Goal: Browse casually: Explore the website without a specific task or goal

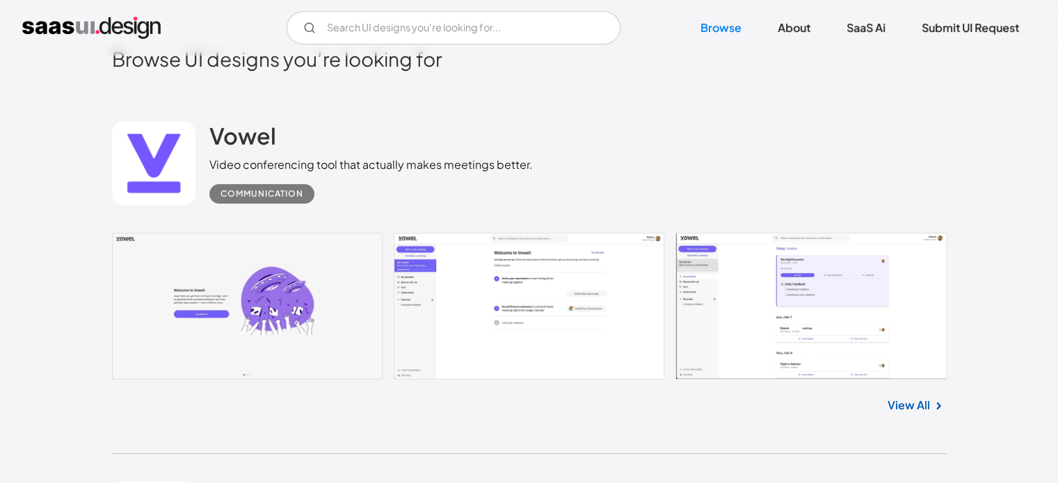
scroll to position [417, 0]
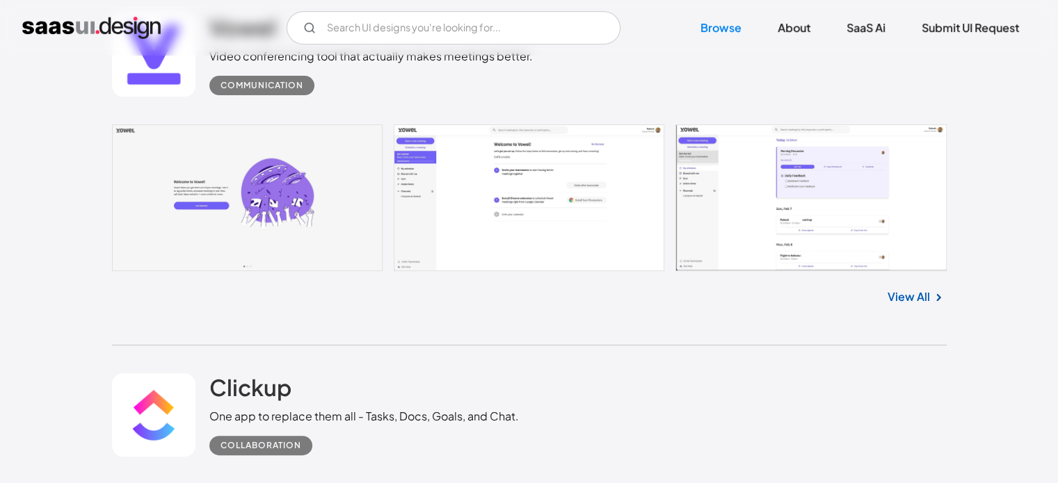
click at [268, 209] on link at bounding box center [529, 198] width 835 height 147
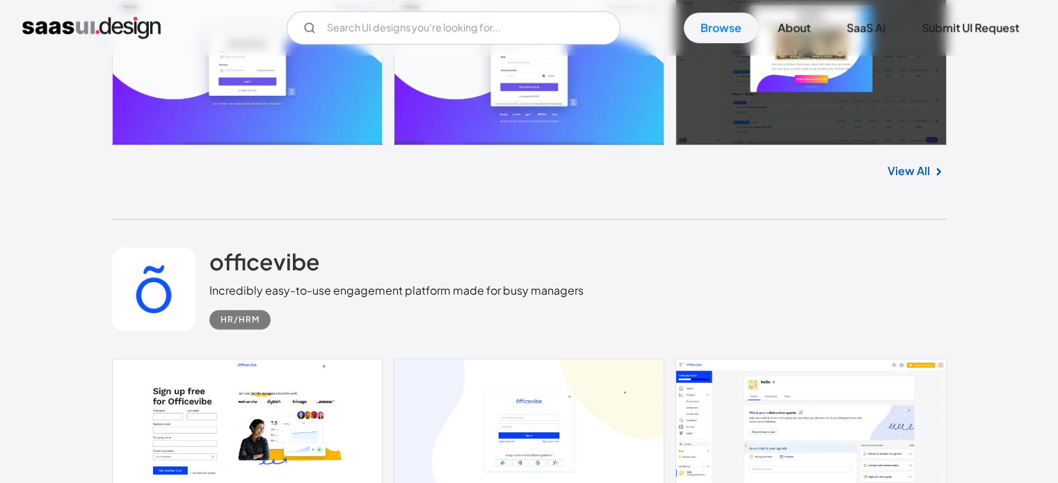
scroll to position [904, 0]
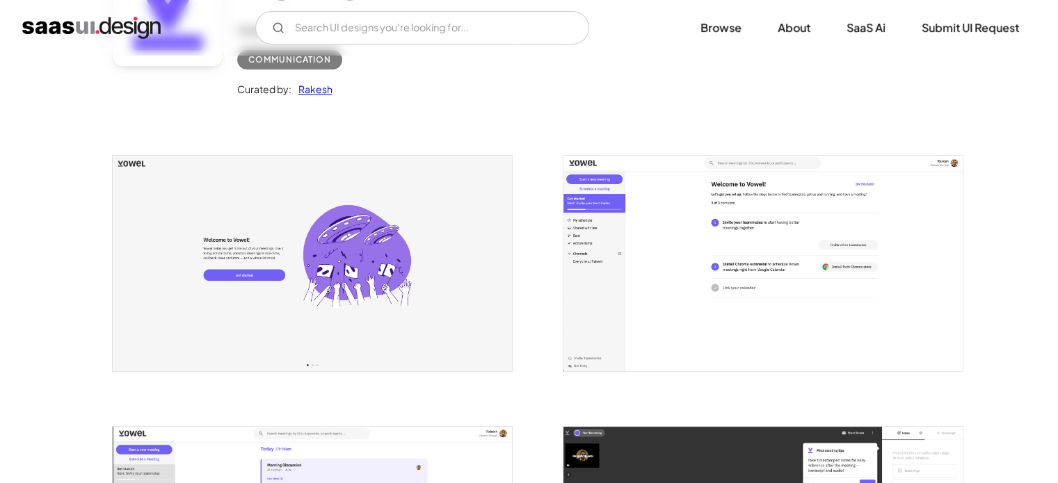
scroll to position [278, 0]
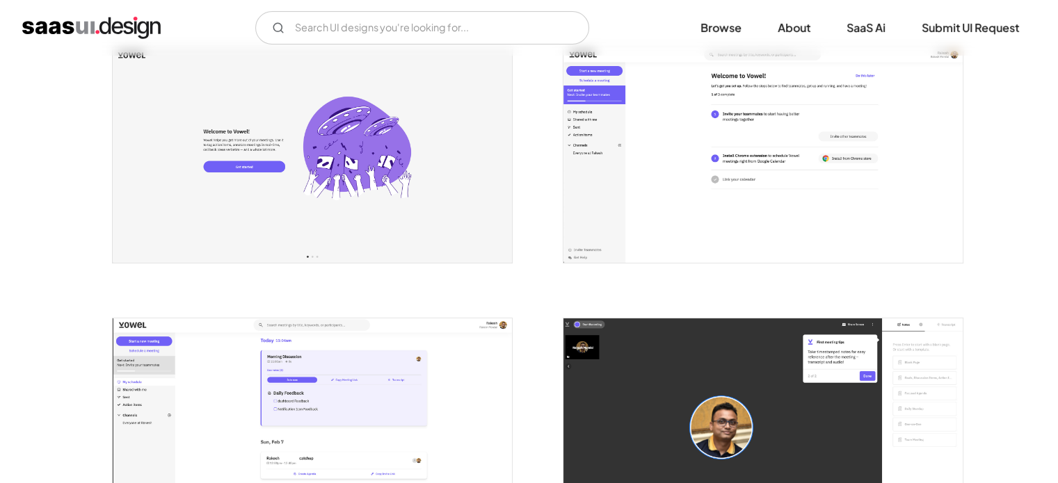
click at [441, 212] on img "open lightbox" at bounding box center [312, 154] width 399 height 215
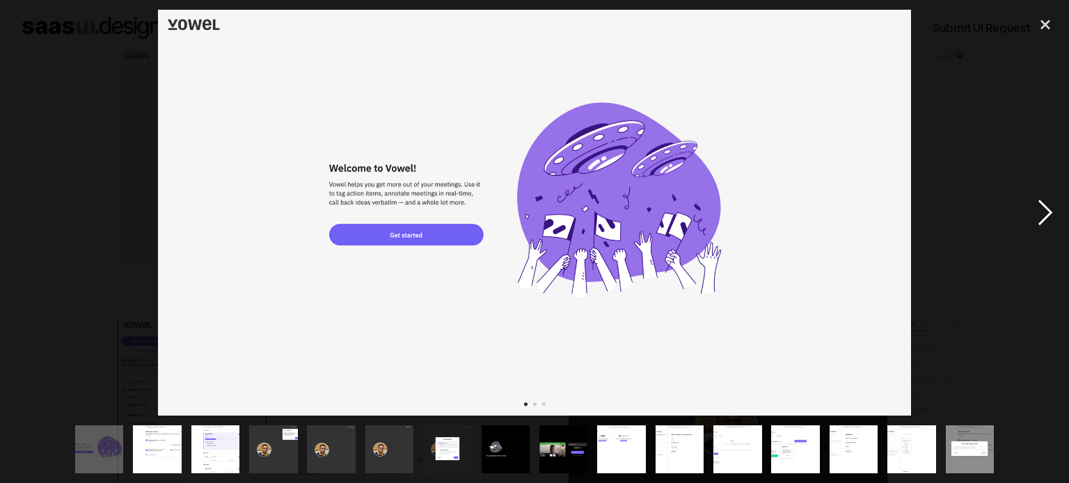
click at [1050, 216] on div "next image" at bounding box center [1044, 213] width 47 height 406
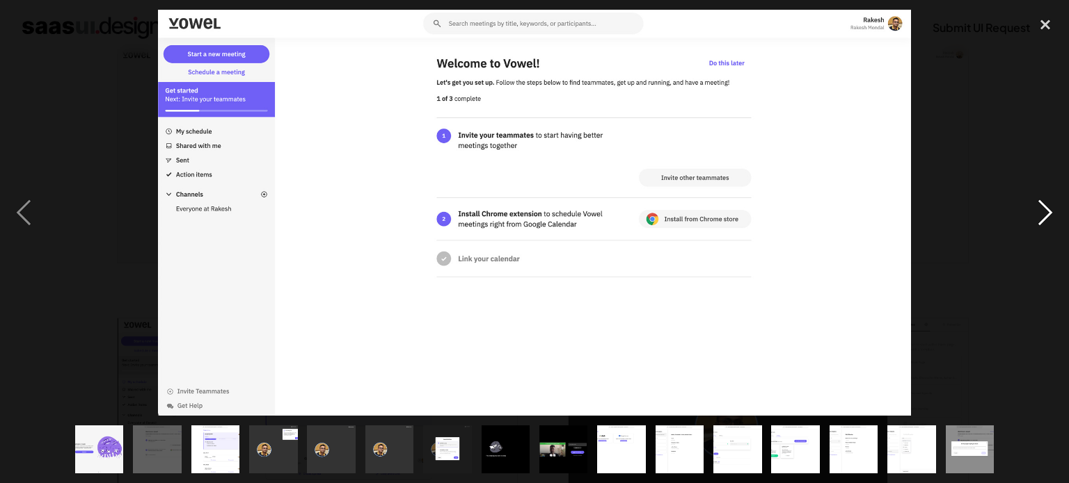
click at [1046, 216] on div "next image" at bounding box center [1044, 213] width 47 height 406
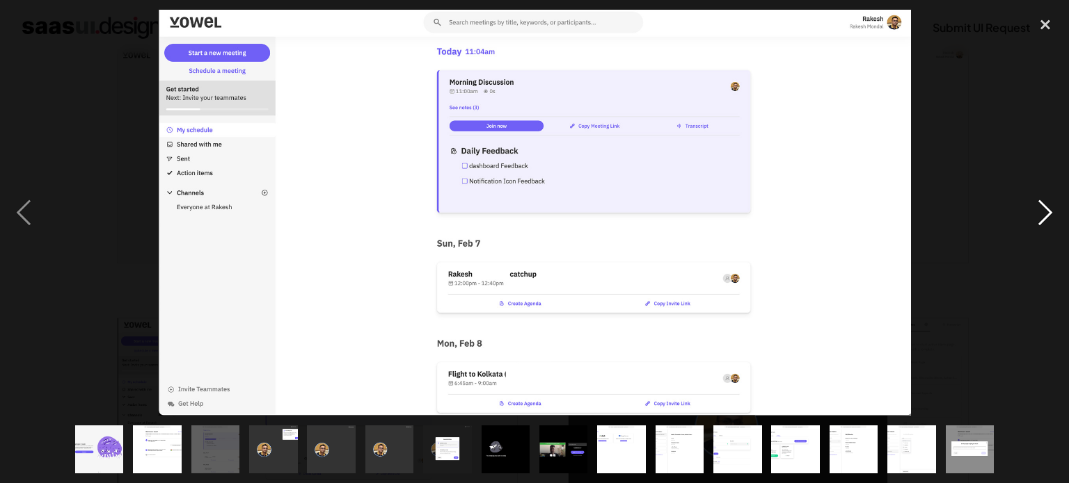
click at [1046, 216] on div "next image" at bounding box center [1044, 213] width 47 height 406
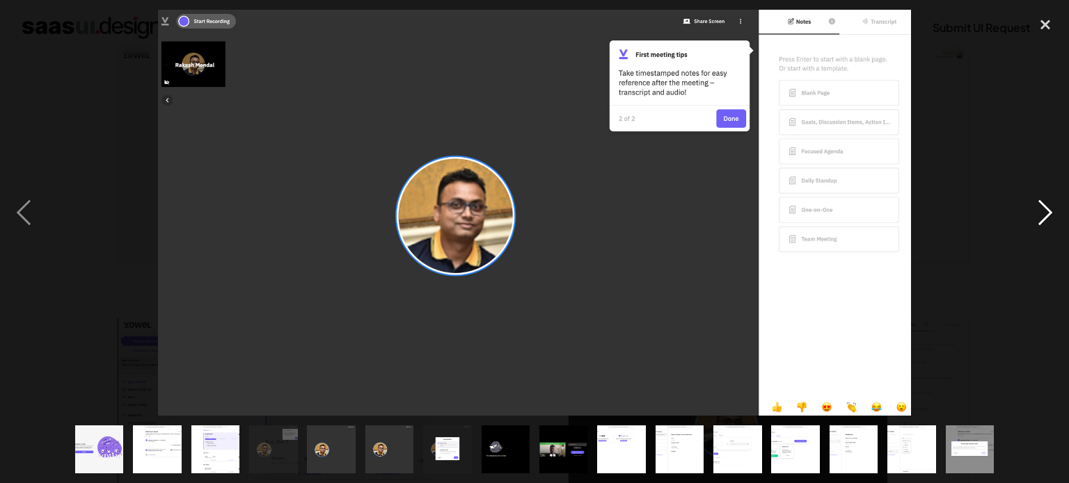
click at [1046, 216] on div "next image" at bounding box center [1044, 213] width 47 height 406
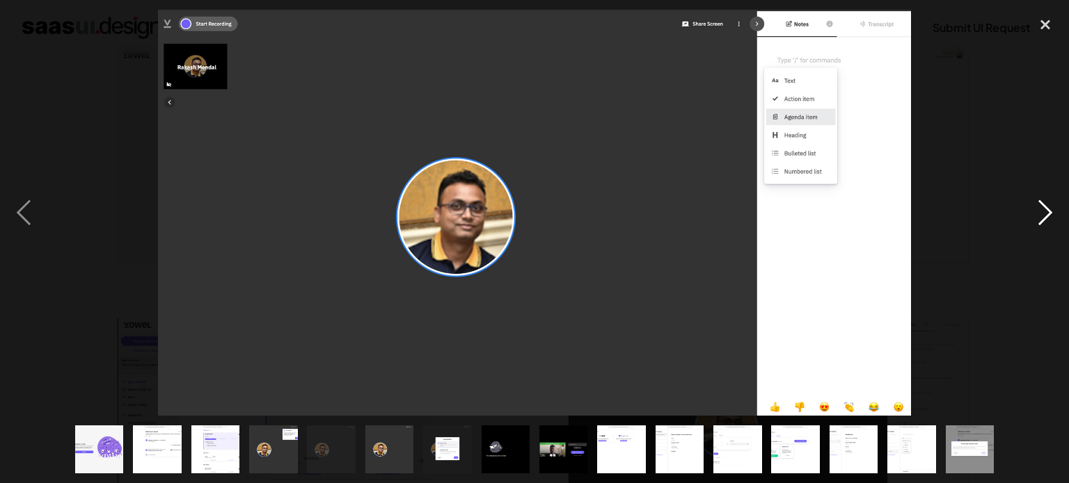
click at [1046, 216] on div "next image" at bounding box center [1044, 213] width 47 height 406
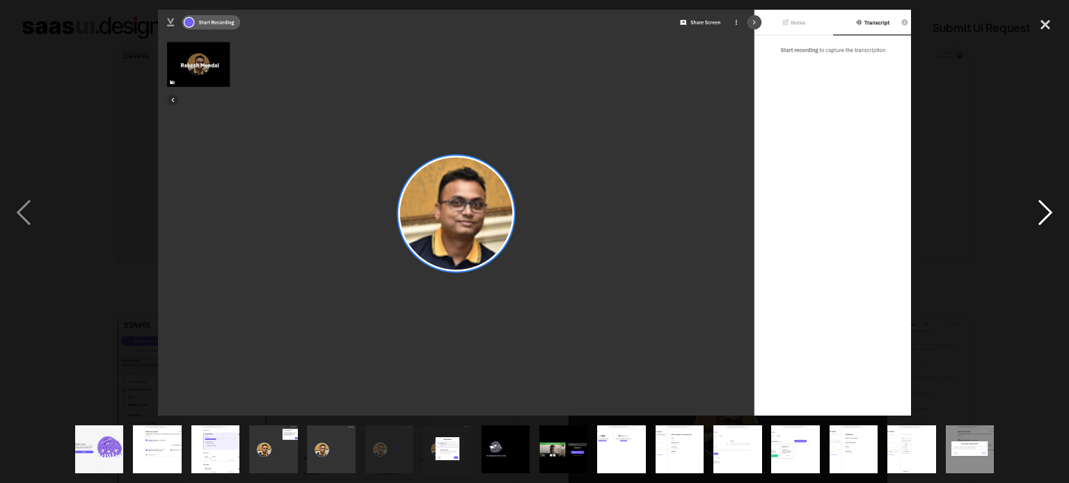
click at [1046, 216] on div "next image" at bounding box center [1044, 213] width 47 height 406
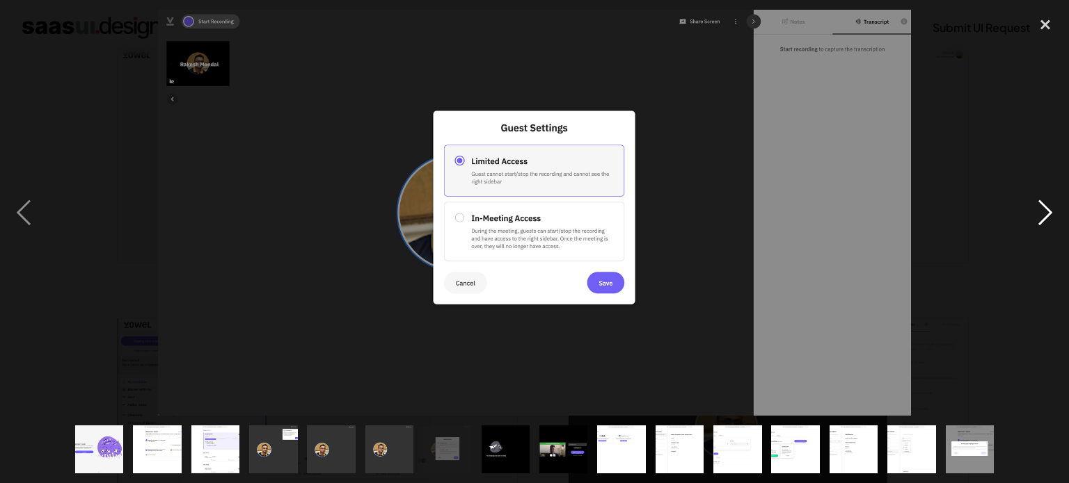
click at [1046, 216] on div "next image" at bounding box center [1044, 213] width 47 height 406
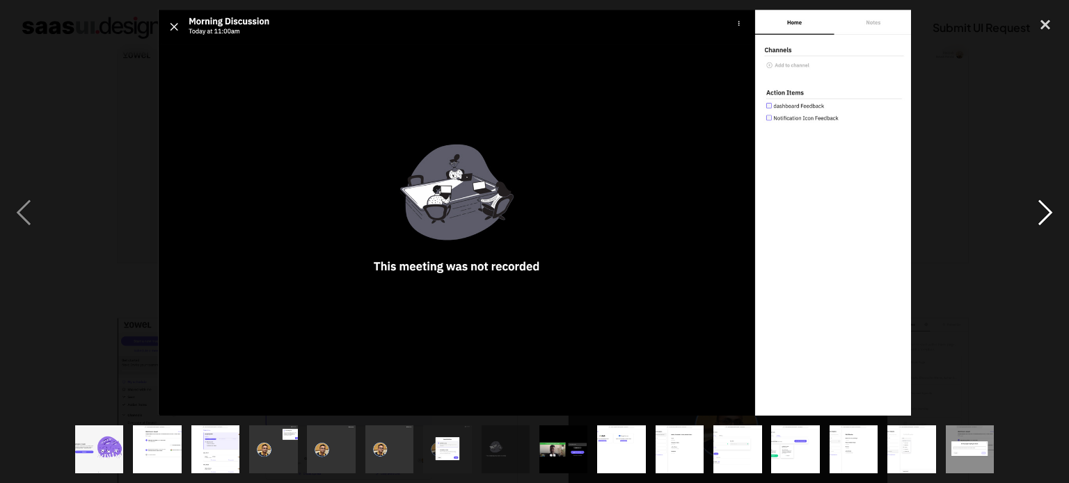
click at [1046, 216] on div "next image" at bounding box center [1044, 213] width 47 height 406
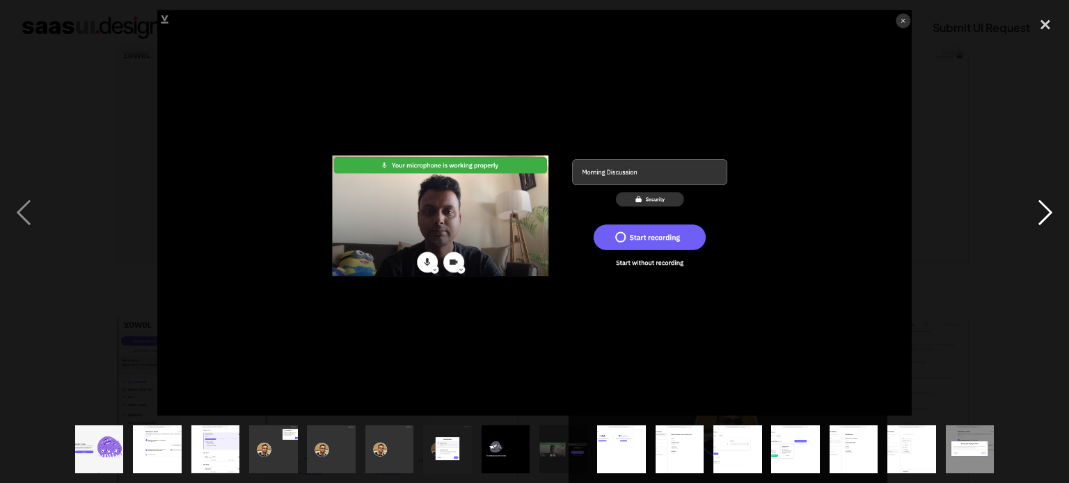
click at [1046, 216] on div "next image" at bounding box center [1044, 213] width 47 height 406
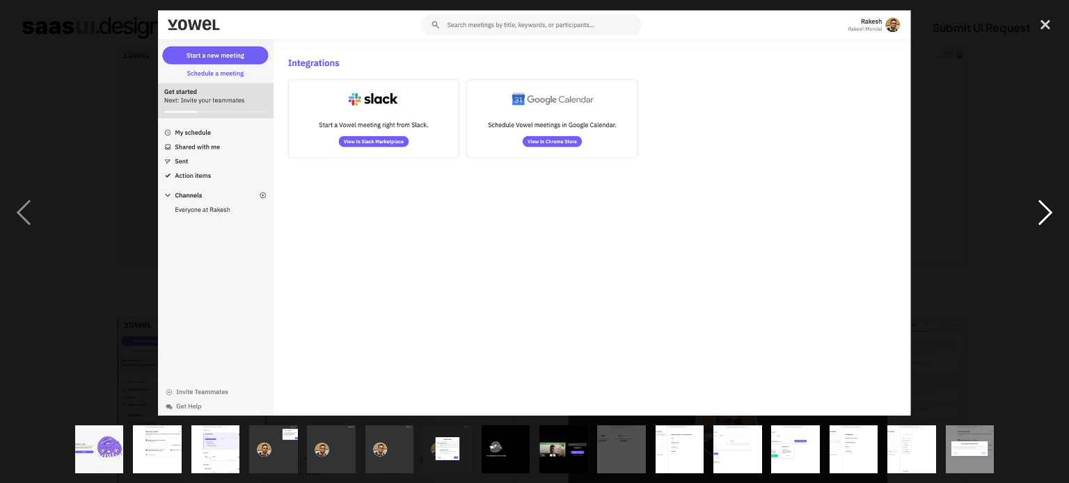
click at [1046, 216] on div "next image" at bounding box center [1044, 213] width 47 height 406
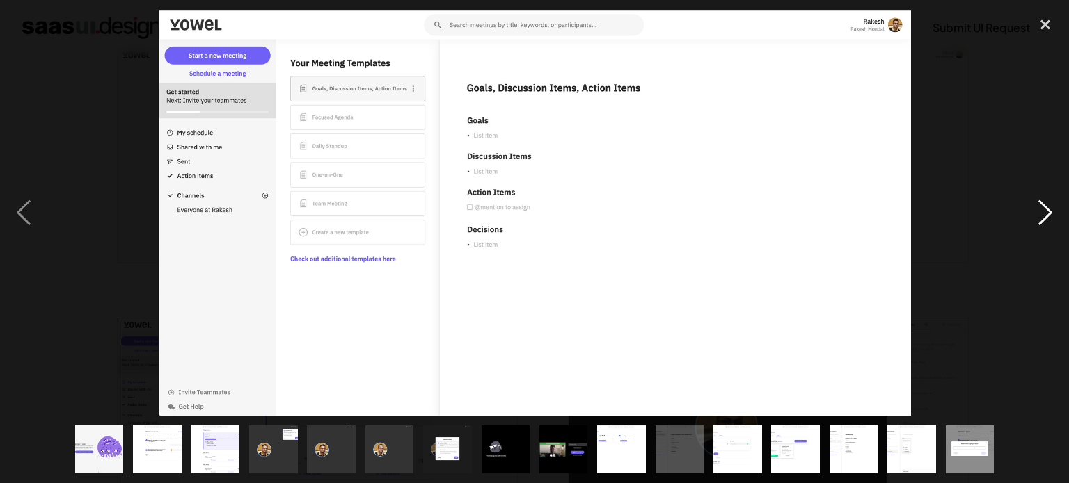
click at [1046, 216] on div "next image" at bounding box center [1044, 213] width 47 height 406
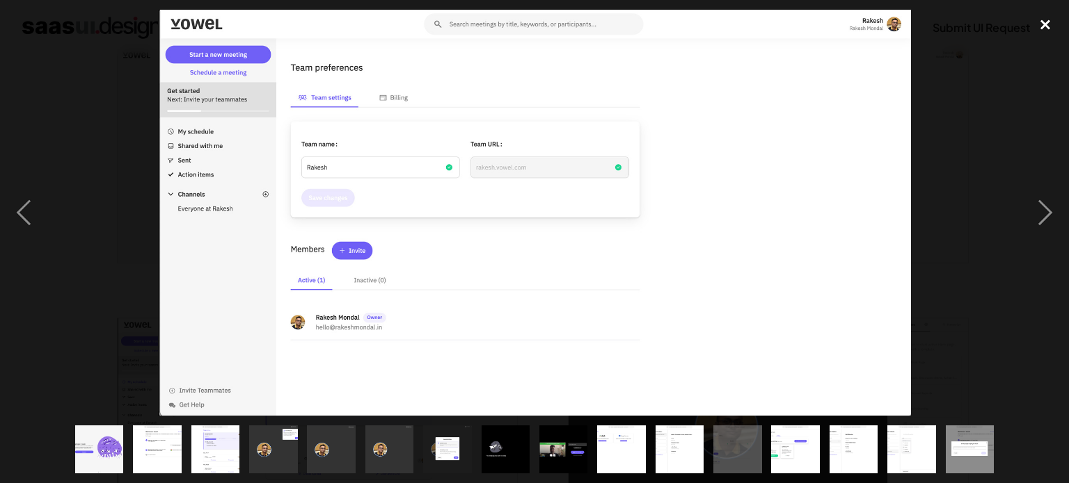
click at [1046, 27] on div "close lightbox" at bounding box center [1044, 25] width 47 height 31
